Goal: Feedback & Contribution: Submit feedback/report problem

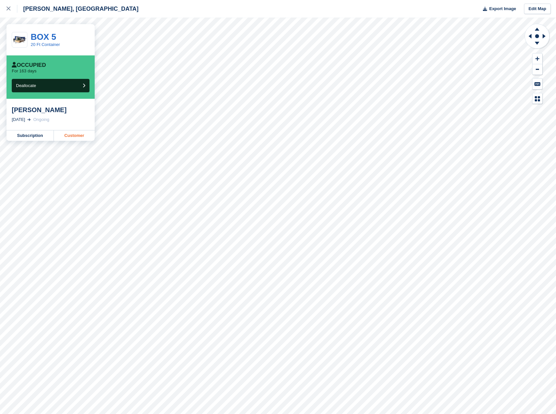
click at [76, 133] on link "Customer" at bounding box center [74, 136] width 41 height 10
click at [6, 7] on link at bounding box center [8, 9] width 17 height 18
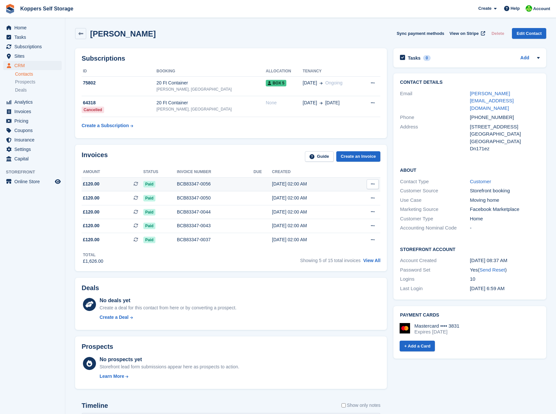
click at [233, 184] on div "BCB83347-0056" at bounding box center [215, 184] width 77 height 7
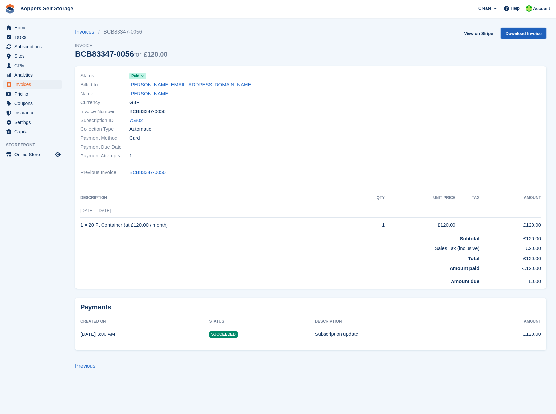
click at [516, 37] on link "Download Invoice" at bounding box center [522, 33] width 45 height 11
click at [26, 48] on span "Subscriptions" at bounding box center [33, 46] width 39 height 9
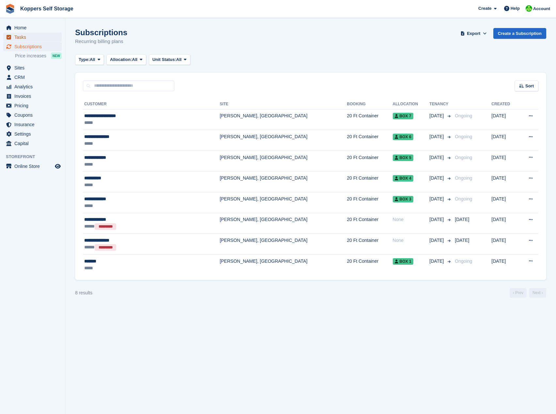
click at [23, 39] on span "Tasks" at bounding box center [33, 37] width 39 height 9
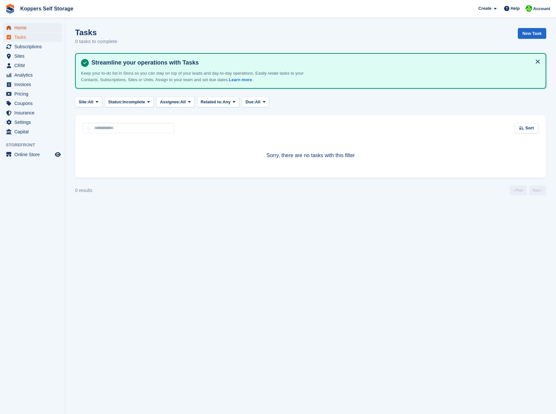
click at [24, 29] on span "Home" at bounding box center [33, 27] width 39 height 9
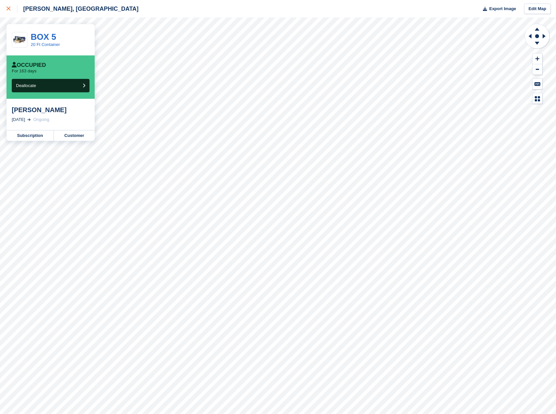
click at [8, 8] on icon at bounding box center [9, 9] width 4 height 4
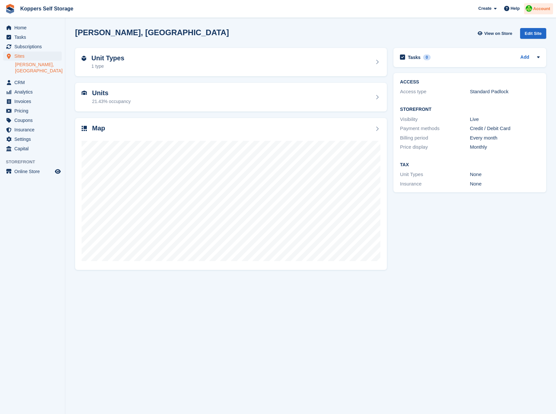
click at [532, 9] on img at bounding box center [528, 8] width 7 height 7
click at [439, 35] on div "Dawes Lane, Scunthorpe View on Store Edit Site" at bounding box center [310, 33] width 471 height 11
click at [499, 6] on div "Create" at bounding box center [487, 9] width 24 height 10
click at [398, 19] on section "Dawes Lane, Scunthorpe View on Store Edit Site Unit Types 1 type Units 21.43% o…" at bounding box center [310, 207] width 490 height 414
click at [536, 7] on span "Account" at bounding box center [541, 9] width 17 height 7
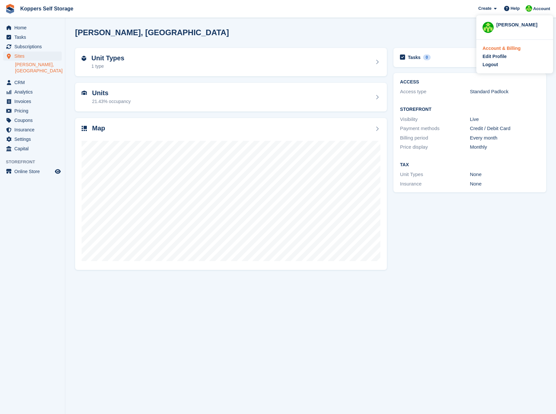
click at [512, 48] on div "Account & Billing" at bounding box center [501, 48] width 38 height 7
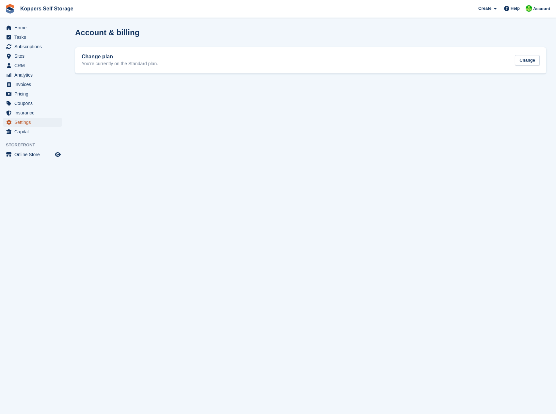
click at [24, 122] on span "Settings" at bounding box center [33, 122] width 39 height 9
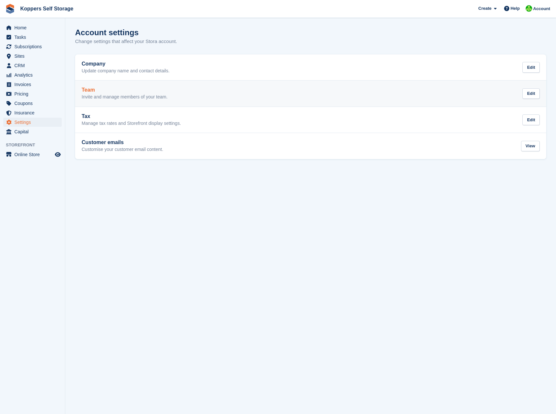
click at [162, 99] on p "Invite and manage members of your team." at bounding box center [125, 97] width 86 height 6
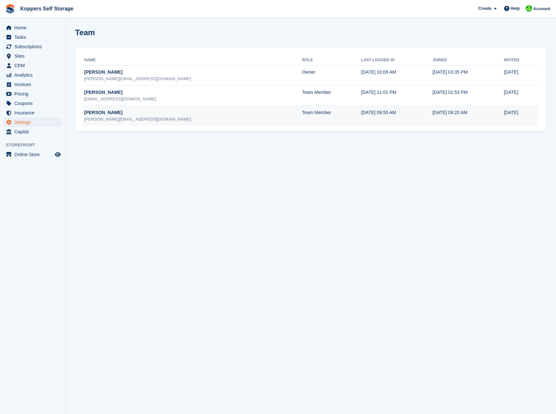
click at [108, 117] on div "laurene@mcfaddengroupltd.com" at bounding box center [193, 119] width 218 height 7
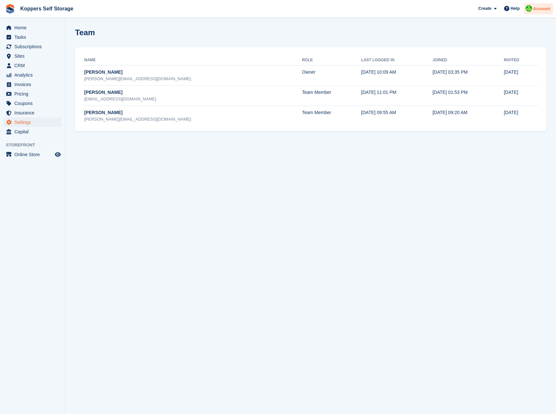
click at [533, 11] on div "Account" at bounding box center [538, 8] width 29 height 11
click at [504, 49] on div "Account & Billing" at bounding box center [501, 48] width 38 height 7
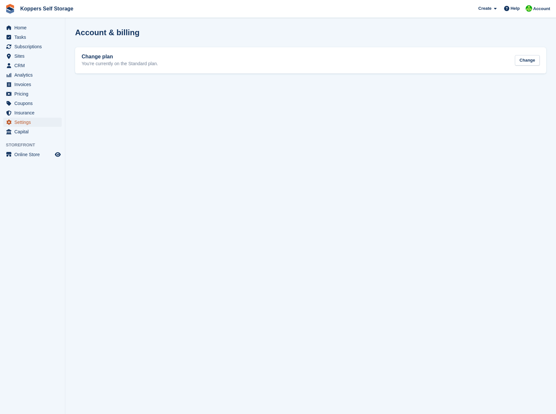
click at [26, 120] on span "Settings" at bounding box center [33, 122] width 39 height 9
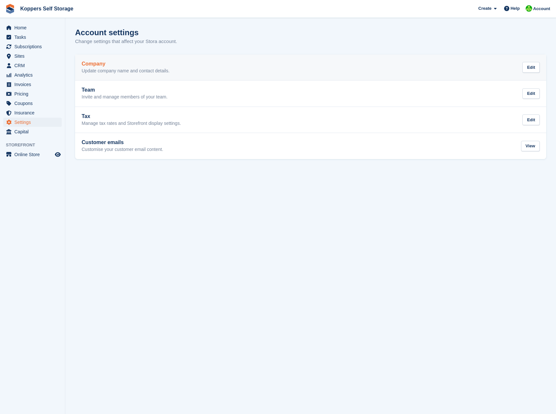
click at [111, 67] on div "Company Update company name and contact details." at bounding box center [126, 67] width 88 height 13
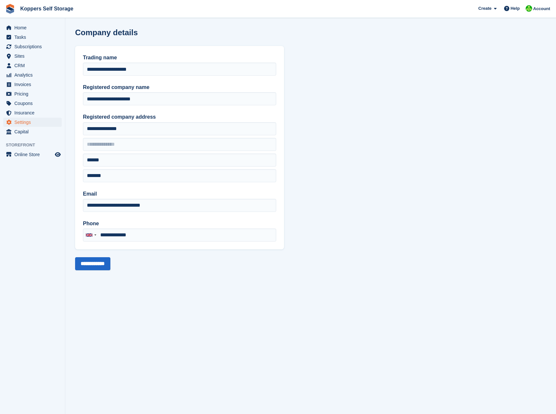
type input "**********"
click at [31, 122] on span "Settings" at bounding box center [33, 122] width 39 height 9
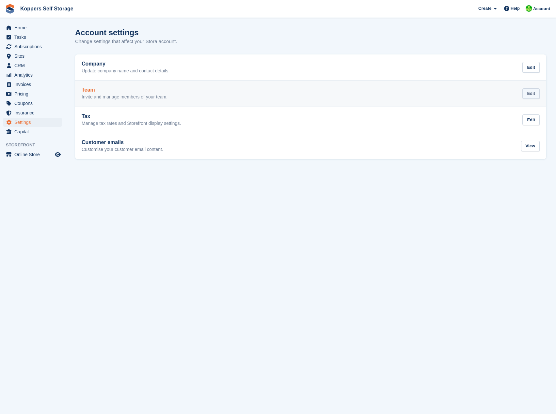
click at [526, 93] on div "Edit" at bounding box center [530, 93] width 17 height 11
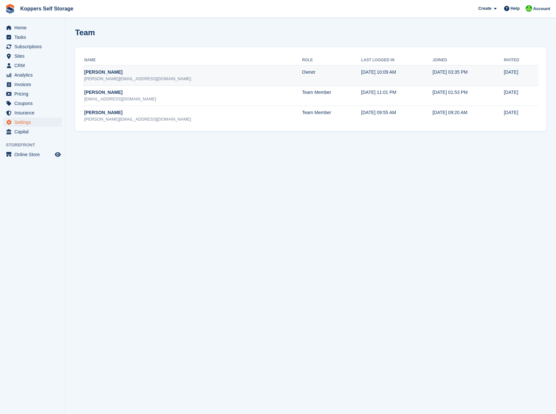
click at [486, 75] on td "2 Sep, 2024, 03:35 PM" at bounding box center [467, 76] width 71 height 20
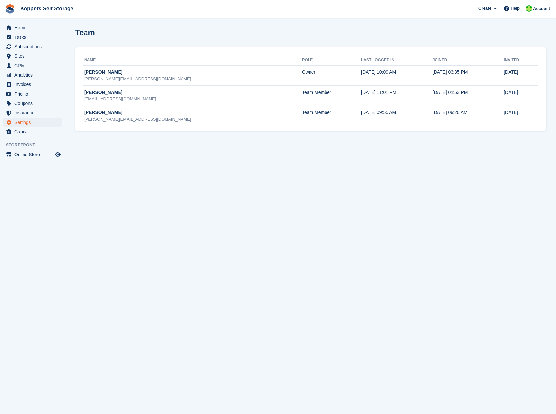
click at [473, 63] on th "Joined" at bounding box center [467, 60] width 71 height 10
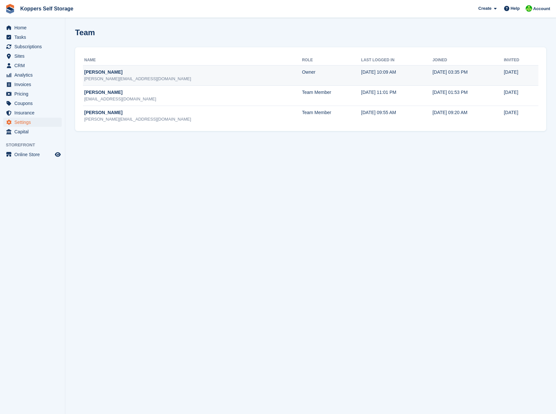
drag, startPoint x: 453, startPoint y: 90, endPoint x: 481, endPoint y: 70, distance: 34.8
click at [454, 89] on td "6 Sep, 2024, 01:53 PM" at bounding box center [467, 96] width 71 height 20
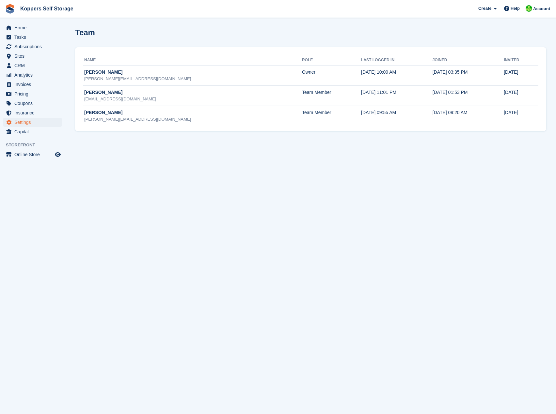
drag, startPoint x: 514, startPoint y: 56, endPoint x: 508, endPoint y: 67, distance: 12.9
click at [515, 56] on th "Invited" at bounding box center [518, 60] width 31 height 10
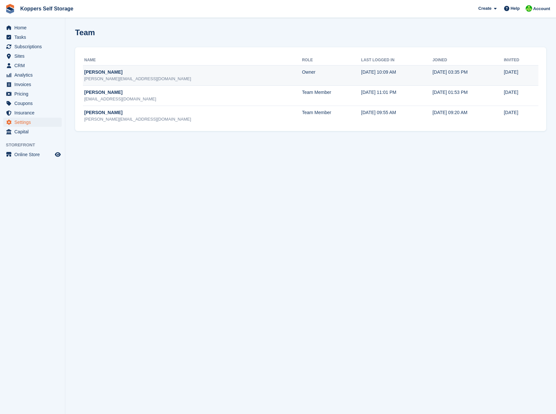
click at [508, 67] on td "2 Sep" at bounding box center [518, 76] width 31 height 20
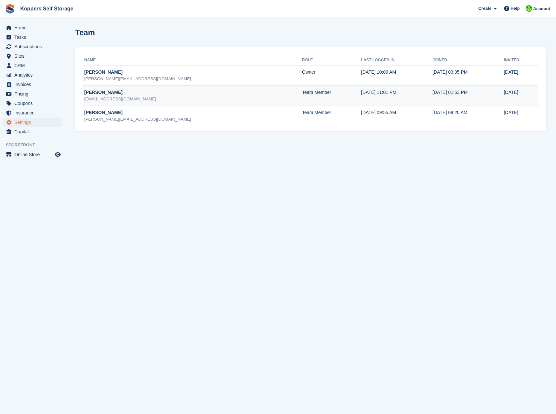
click at [489, 94] on td "6 Sep, 2024, 01:53 PM" at bounding box center [467, 96] width 71 height 20
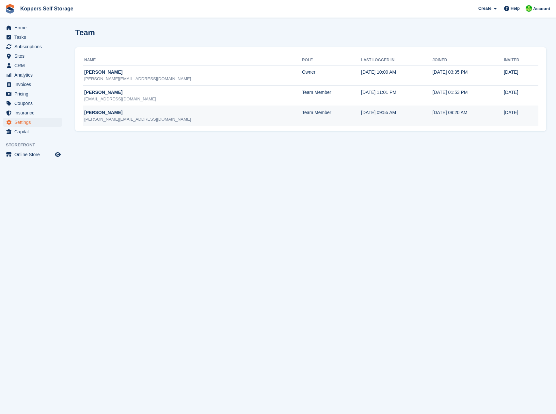
click at [476, 115] on td "25 Sep, 2024, 09:20 AM" at bounding box center [467, 116] width 71 height 20
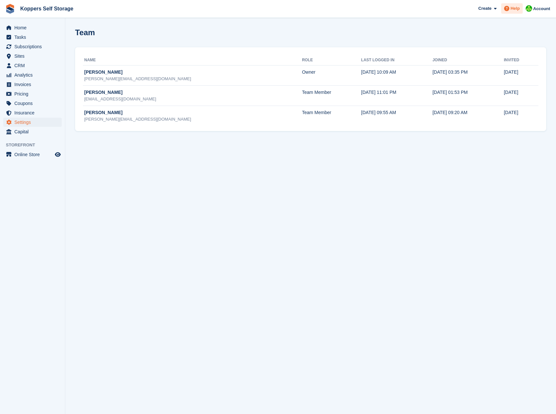
click at [512, 11] on span "Help" at bounding box center [514, 8] width 9 height 7
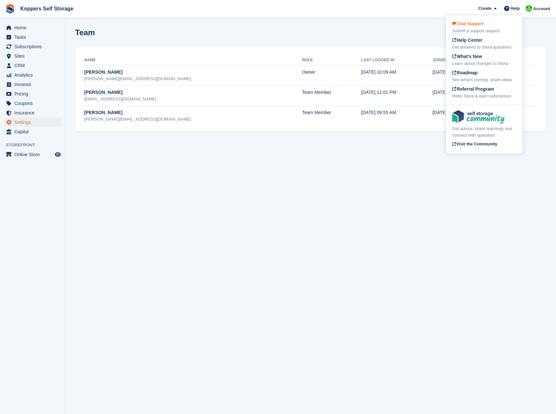
click at [485, 31] on div "Submit a support request" at bounding box center [484, 31] width 64 height 7
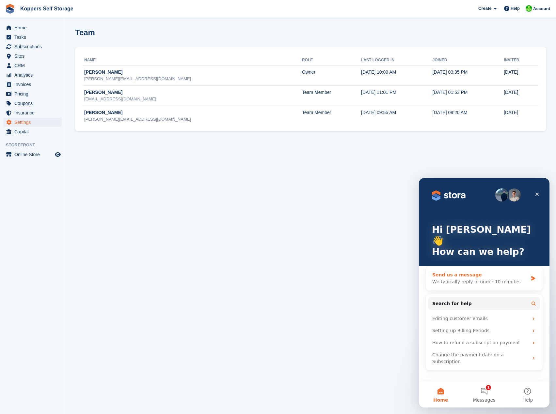
click at [504, 279] on div "We typically reply in under 10 minutes" at bounding box center [480, 282] width 96 height 7
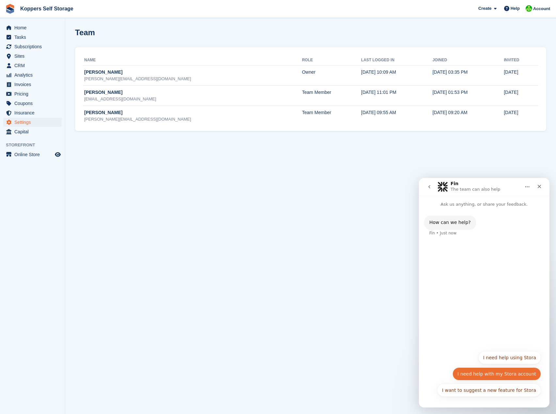
click at [525, 378] on button "I need help with my Stora account" at bounding box center [496, 374] width 88 height 13
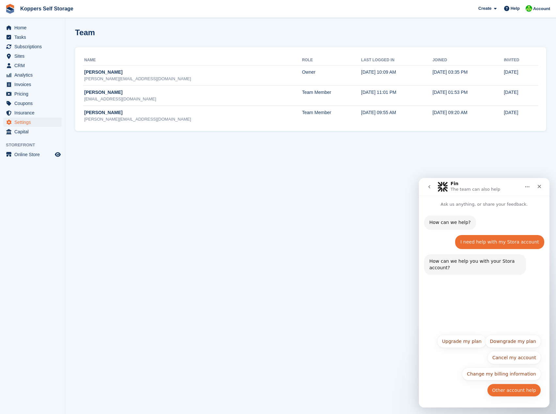
click at [509, 394] on button "Other account help" at bounding box center [514, 390] width 54 height 13
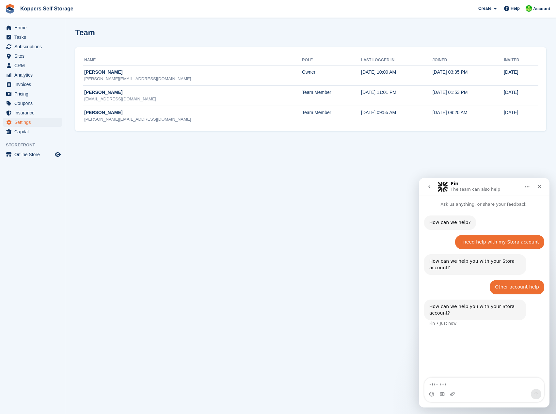
click at [457, 386] on textarea "Message…" at bounding box center [483, 383] width 119 height 11
type textarea "**********"
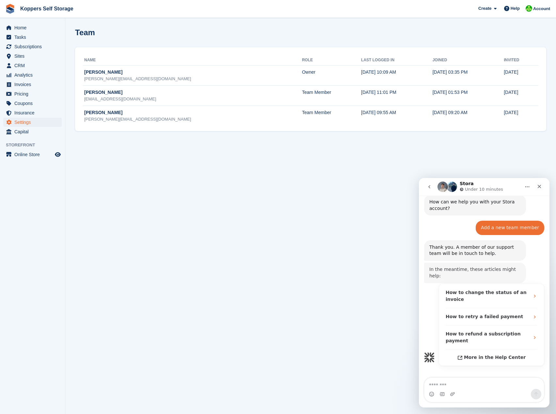
scroll to position [104, 0]
click at [501, 355] on span "More in the Help Center" at bounding box center [495, 358] width 62 height 6
click at [27, 34] on span "Tasks" at bounding box center [33, 37] width 39 height 9
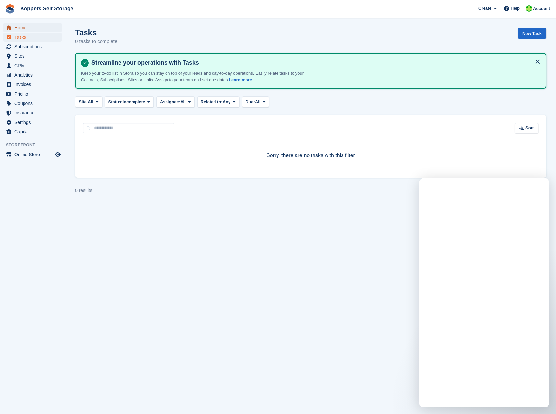
click at [28, 31] on span "Home" at bounding box center [33, 27] width 39 height 9
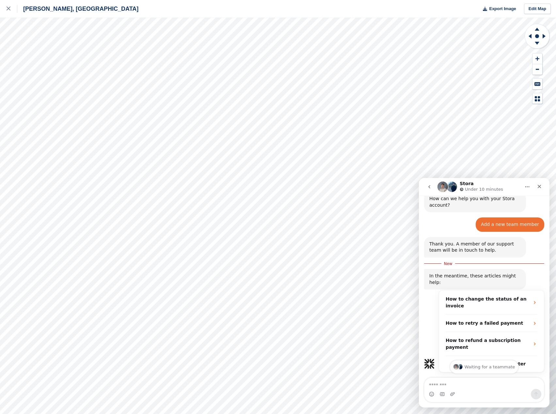
scroll to position [115, 0]
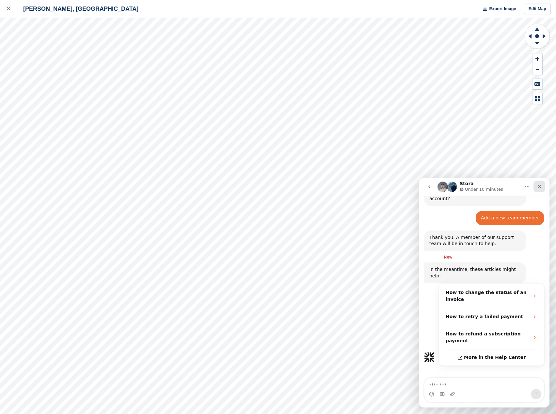
click at [535, 185] on div "Close" at bounding box center [539, 187] width 12 height 12
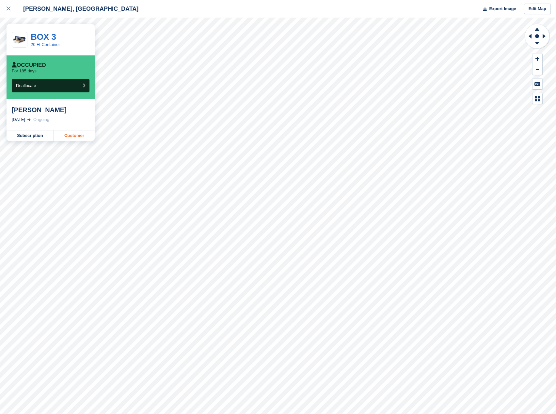
click at [63, 139] on link "Customer" at bounding box center [74, 136] width 41 height 10
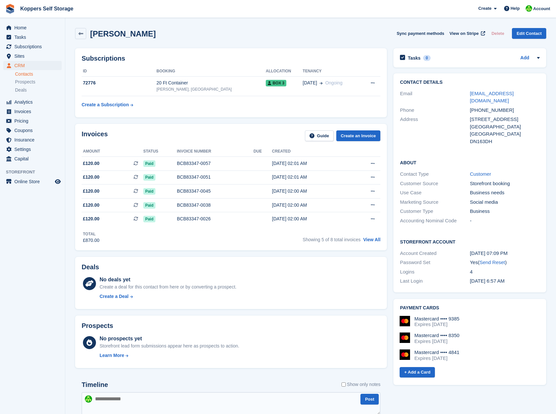
click at [24, 32] on ul "Home" at bounding box center [32, 27] width 65 height 9
click at [26, 26] on span "Home" at bounding box center [33, 27] width 39 height 9
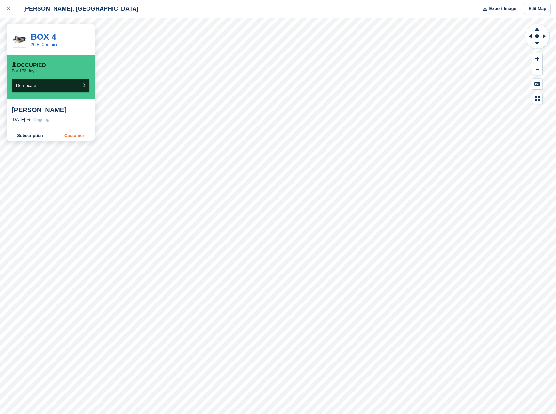
click at [74, 136] on link "Customer" at bounding box center [74, 136] width 41 height 10
click at [208, 12] on div "[PERSON_NAME], Scunthorpe Export Image Edit Map" at bounding box center [278, 9] width 556 height 18
drag, startPoint x: 335, startPoint y: 8, endPoint x: 312, endPoint y: 1, distance: 23.8
click at [335, 8] on div "[PERSON_NAME], Scunthorpe Export Image Edit Map" at bounding box center [278, 9] width 556 height 18
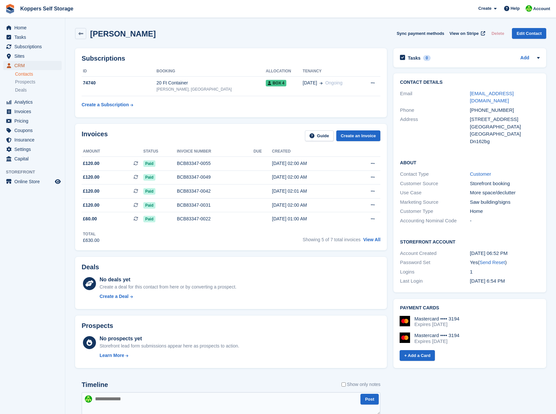
click at [26, 66] on span "CRM" at bounding box center [33, 65] width 39 height 9
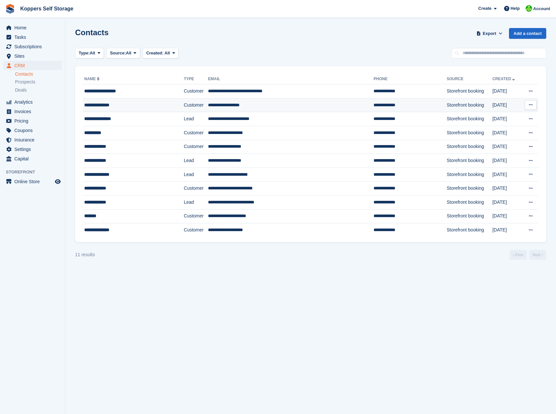
click at [220, 112] on td "**********" at bounding box center [290, 105] width 165 height 14
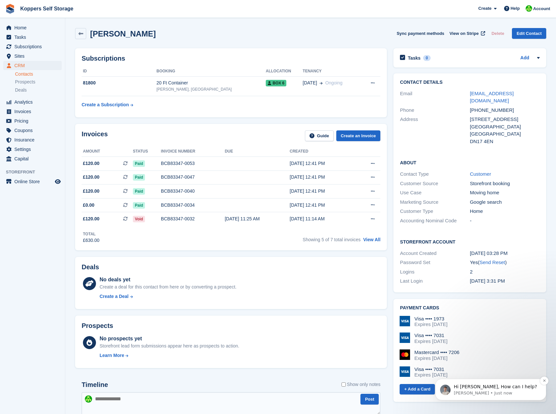
click at [479, 393] on p "[PERSON_NAME] • Just now" at bounding box center [496, 394] width 84 height 6
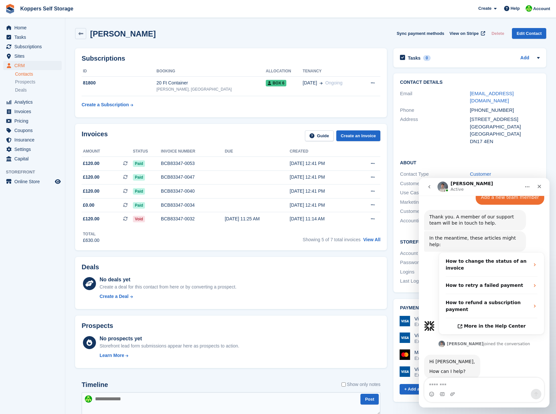
scroll to position [136, 0]
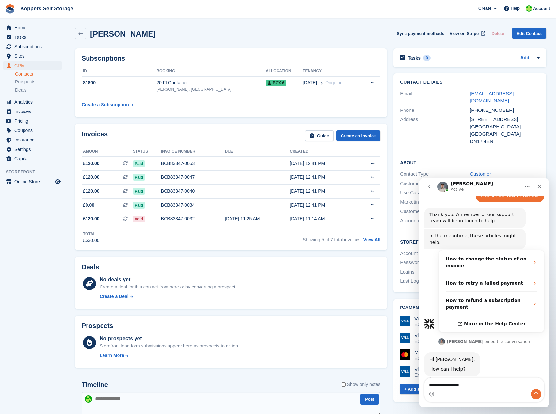
type textarea "**********"
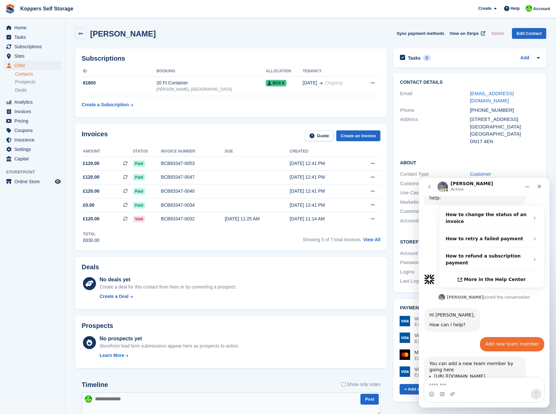
scroll to position [188, 0]
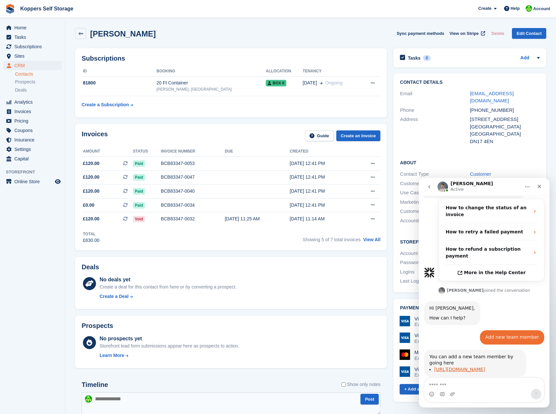
click at [478, 367] on link "[URL][DOMAIN_NAME]" at bounding box center [459, 369] width 51 height 5
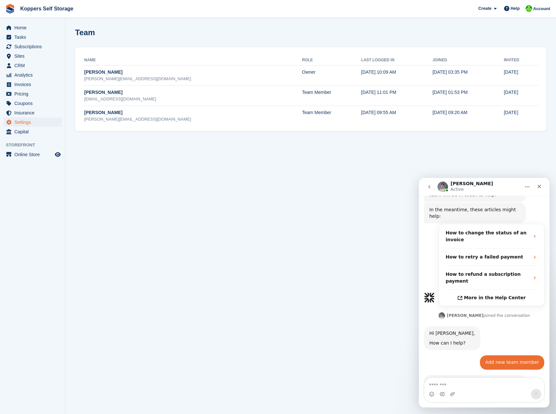
scroll to position [188, 0]
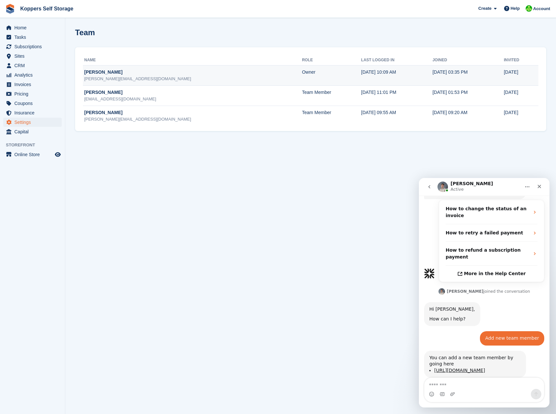
click at [202, 70] on div "Frazer McFadden" at bounding box center [193, 72] width 218 height 7
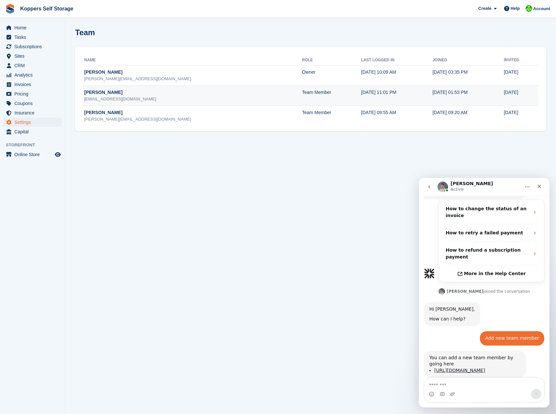
drag, startPoint x: 191, startPoint y: 77, endPoint x: 181, endPoint y: 89, distance: 16.2
click at [189, 80] on div "frazer@mcfaddengroupltd.com" at bounding box center [193, 79] width 218 height 7
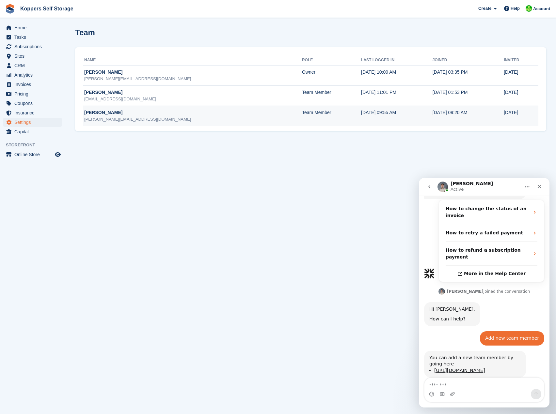
click at [157, 122] on div "laurene@mcfaddengroupltd.com" at bounding box center [193, 119] width 218 height 7
drag, startPoint x: 115, startPoint y: 111, endPoint x: 111, endPoint y: 110, distance: 3.9
click at [114, 110] on div "Laurene forey" at bounding box center [193, 112] width 218 height 7
click at [106, 112] on div "Laurene forey" at bounding box center [193, 112] width 218 height 7
click at [121, 117] on td "Laurene forey laurene@mcfaddengroupltd.com" at bounding box center [192, 116] width 219 height 20
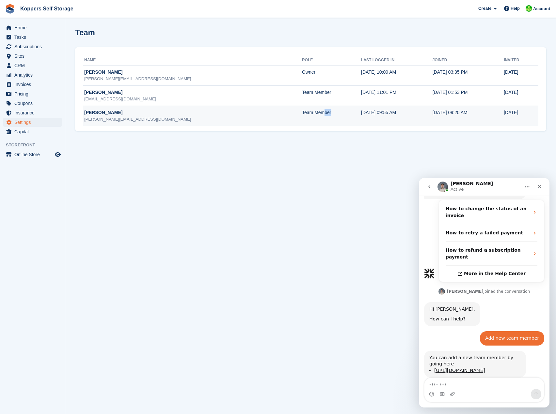
click at [300, 122] on tr "Laurene forey laurene@mcfaddengroupltd.com Team Member 19 Aug, 2025, 09:55 AM 2…" at bounding box center [310, 116] width 455 height 20
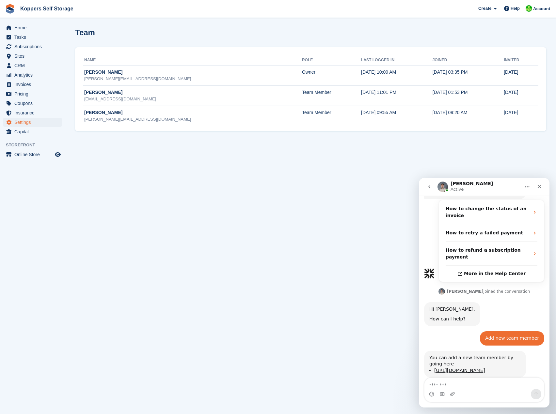
drag, startPoint x: 391, startPoint y: 131, endPoint x: 480, endPoint y: 102, distance: 93.2
click at [405, 131] on div "Name Role Last logged in Joined Invited Frazer McFadden frazer@mcfaddengroupltd…" at bounding box center [310, 89] width 471 height 84
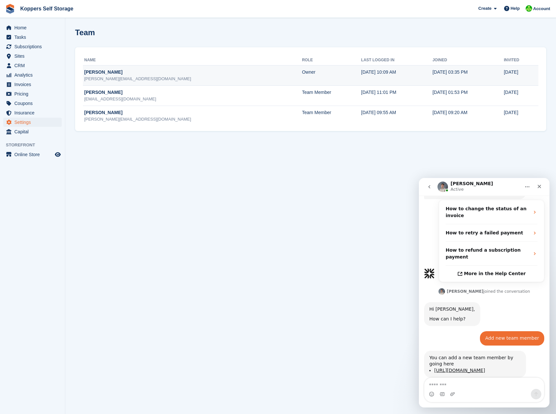
drag, startPoint x: 480, startPoint y: 102, endPoint x: 400, endPoint y: 76, distance: 84.2
click at [480, 100] on td "6 Sep, 2024, 01:53 PM" at bounding box center [467, 96] width 71 height 20
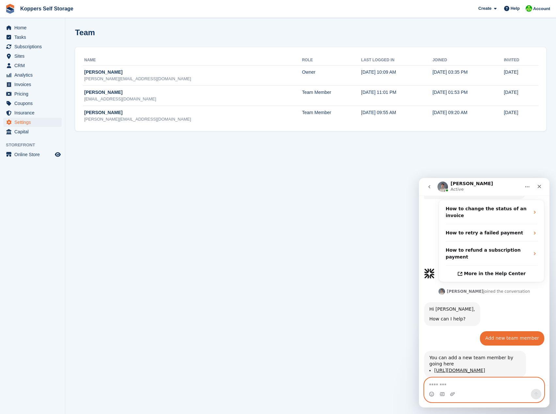
click at [440, 384] on textarea "Message…" at bounding box center [483, 383] width 119 height 11
type textarea "**********"
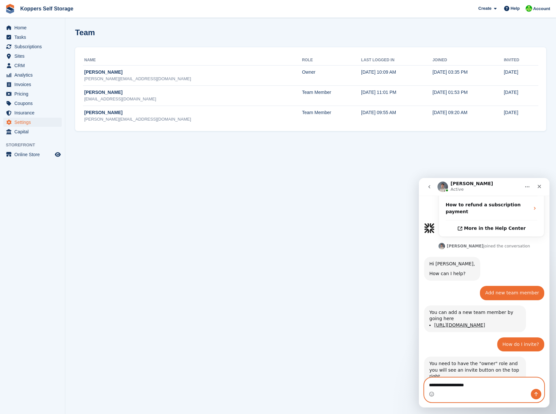
scroll to position [254, 0]
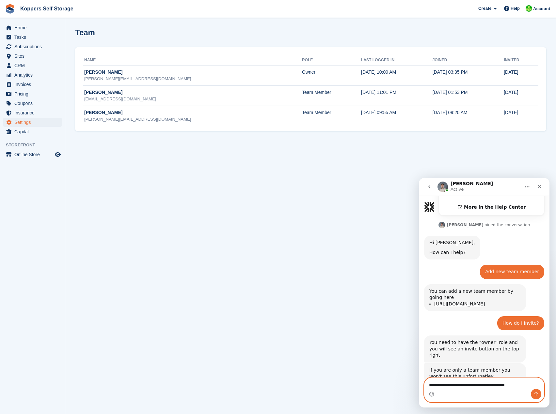
type textarea "**********"
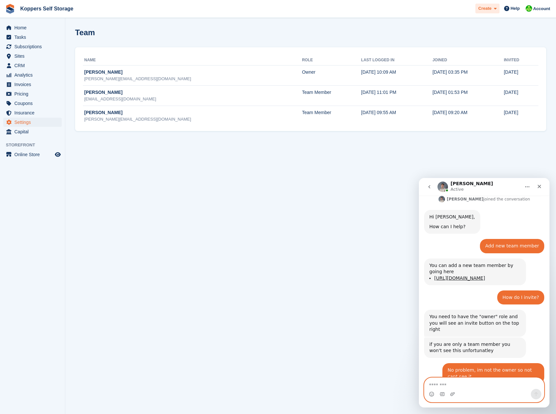
scroll to position [318, 0]
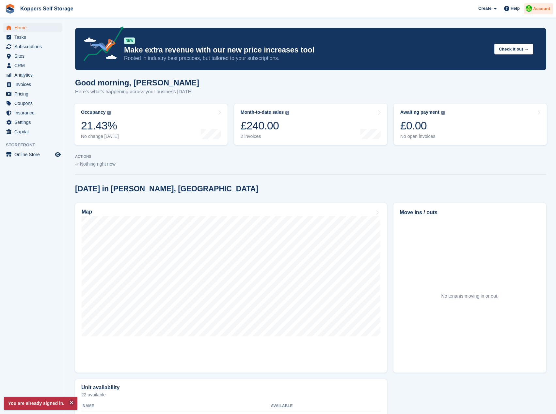
click at [536, 11] on span "Account" at bounding box center [541, 9] width 17 height 7
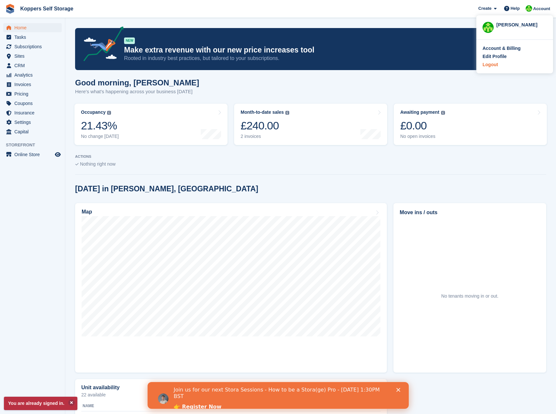
click at [489, 66] on div "Logout" at bounding box center [489, 64] width 15 height 7
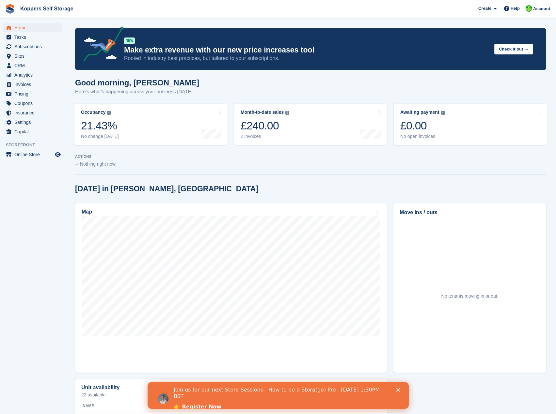
click at [220, 182] on section "Signed in successfully. NEW Make extra revenue with our new price increases too…" at bounding box center [310, 223] width 490 height 447
click at [400, 388] on div "Join us for our next Stora Sessions - How to be a Stora(ge) Pro - [DATE] 1:30PM…" at bounding box center [277, 399] width 261 height 28
click at [398, 388] on div "Join us for our next Stora Sessions - How to be a Stora(ge) Pro - [DATE] 1:30PM…" at bounding box center [277, 399] width 261 height 28
click at [398, 388] on icon "Close" at bounding box center [398, 390] width 4 height 4
